Goal: Task Accomplishment & Management: Complete application form

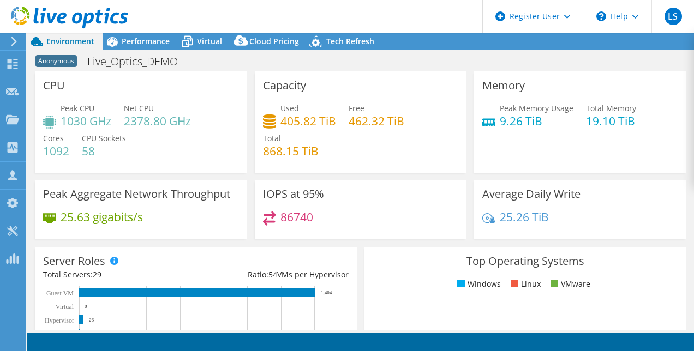
select select "USEast"
select select "USD"
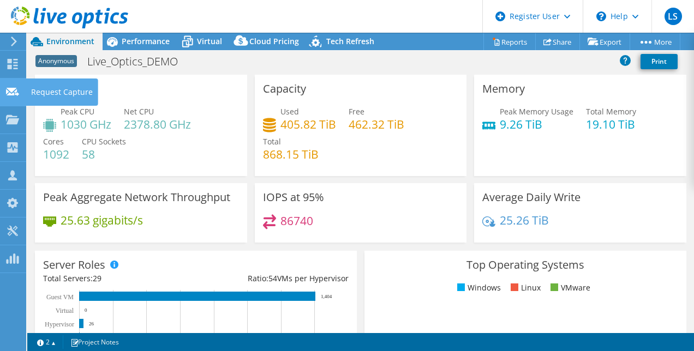
click at [17, 89] on use at bounding box center [12, 91] width 13 height 8
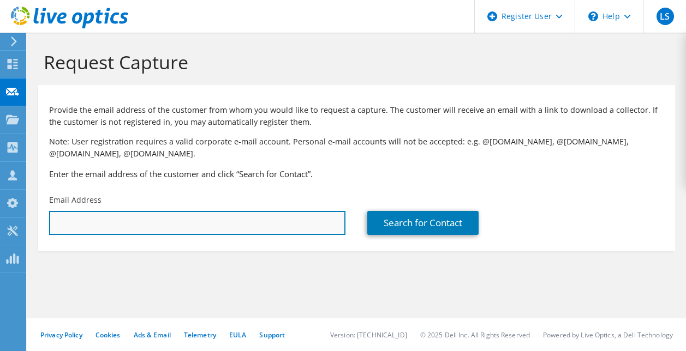
click at [147, 226] on input "text" at bounding box center [197, 223] width 296 height 24
paste input "Michael Rzeszutko <michael.rzeszutko@truevalue.com>"
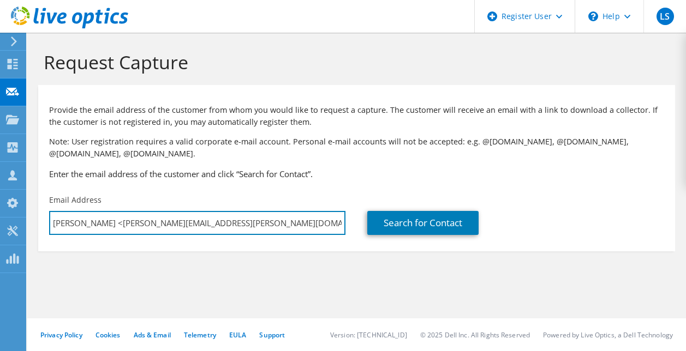
drag, startPoint x: 130, startPoint y: 222, endPoint x: 29, endPoint y: 216, distance: 101.7
click at [29, 216] on section "Request Capture Provide the email address of the customer from whom you would l…" at bounding box center [356, 169] width 659 height 273
click at [242, 224] on input "michael.rzeszutko@truevalue.com>" at bounding box center [197, 223] width 296 height 24
type input "michael.rzeszutko@truevalue.com"
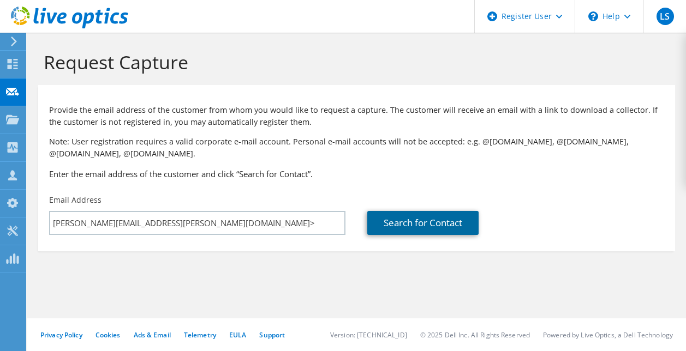
click at [440, 224] on link "Search for Contact" at bounding box center [422, 223] width 111 height 24
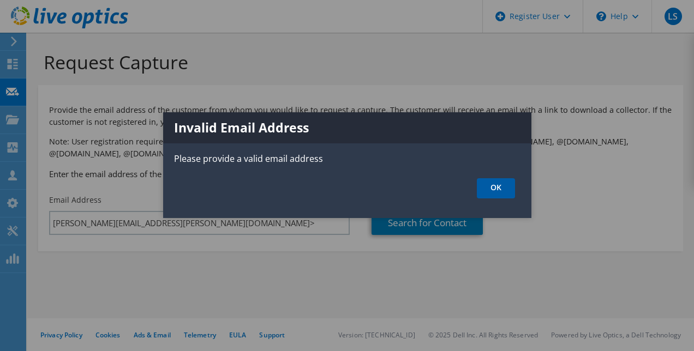
click at [478, 195] on link "OK" at bounding box center [496, 188] width 38 height 20
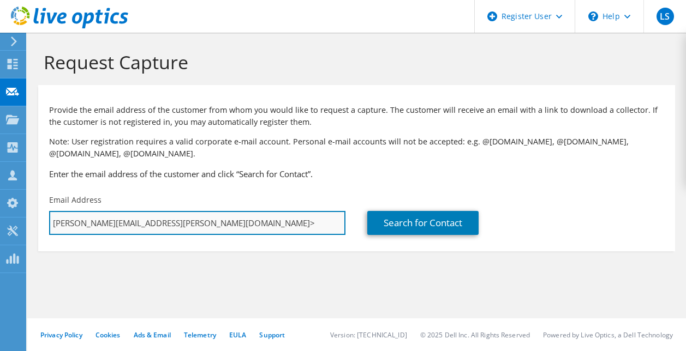
click at [298, 223] on input "michael.rzeszutko@truevalue.com>" at bounding box center [197, 223] width 296 height 24
type input "michael.rzeszutko@truevalue.com"
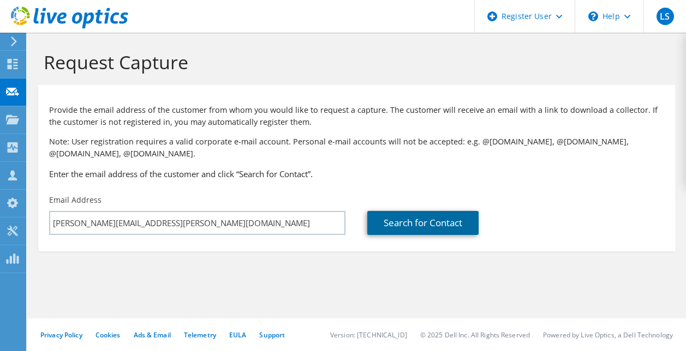
click at [413, 230] on link "Search for Contact" at bounding box center [422, 223] width 111 height 24
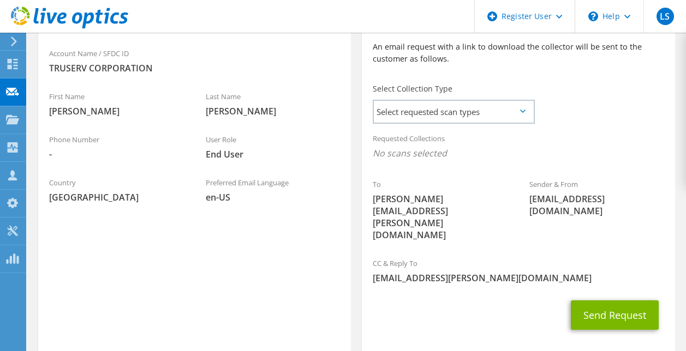
scroll to position [279, 0]
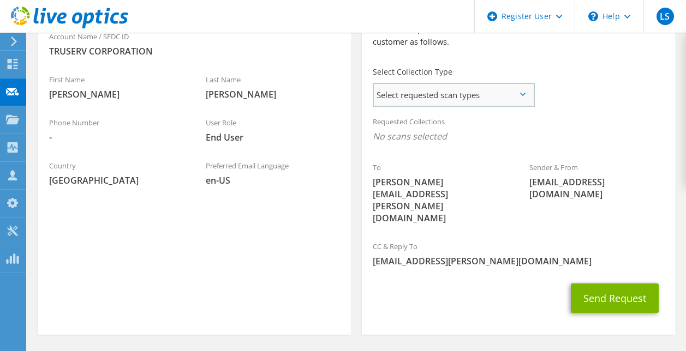
click at [509, 92] on span "Select requested scan types" at bounding box center [453, 95] width 159 height 22
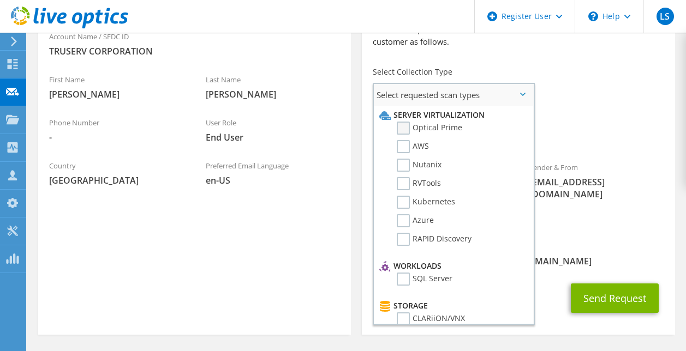
click at [403, 131] on label "Optical Prime" at bounding box center [429, 128] width 65 height 13
click at [0, 0] on input "Optical Prime" at bounding box center [0, 0] width 0 height 0
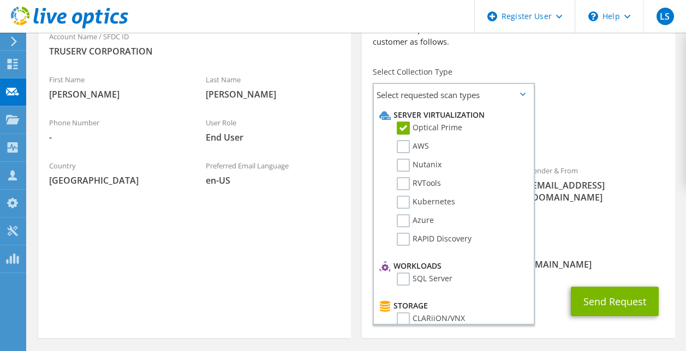
click at [612, 177] on div "Sender & From liveoptics@liveoptics.com" at bounding box center [596, 184] width 157 height 50
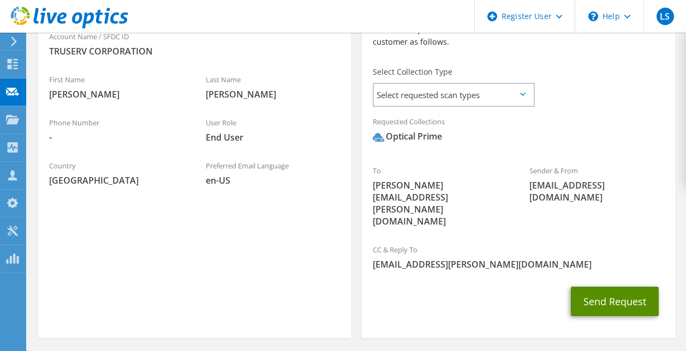
click at [599, 287] on button "Send Request" at bounding box center [615, 301] width 88 height 29
